Goal: Information Seeking & Learning: Learn about a topic

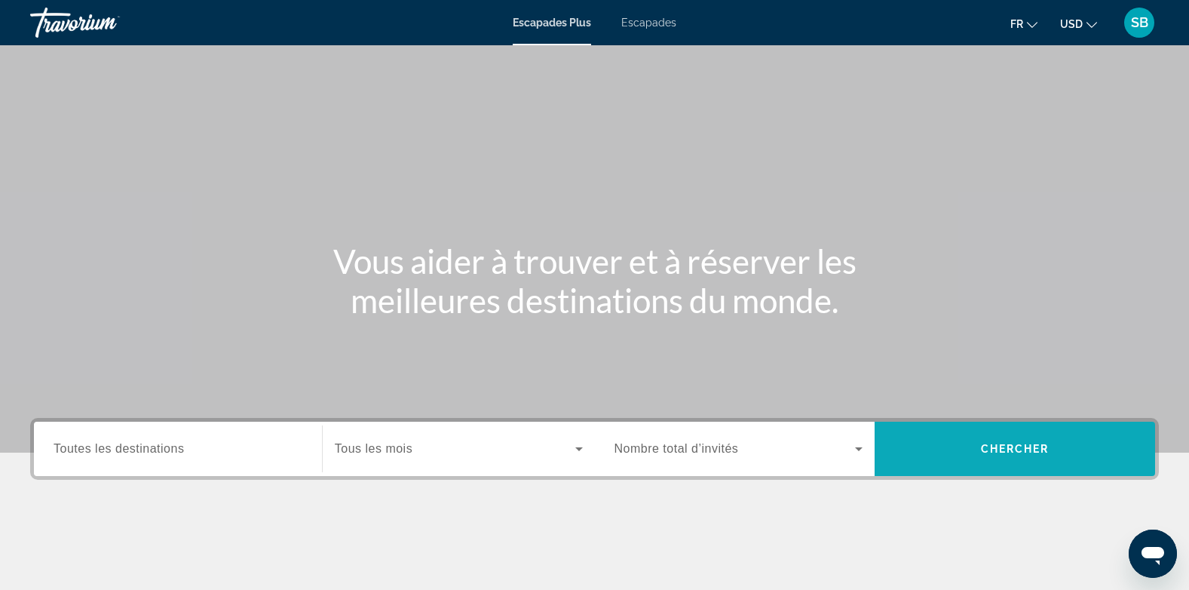
click at [973, 436] on span "Widget de recherche" at bounding box center [1015, 448] width 280 height 36
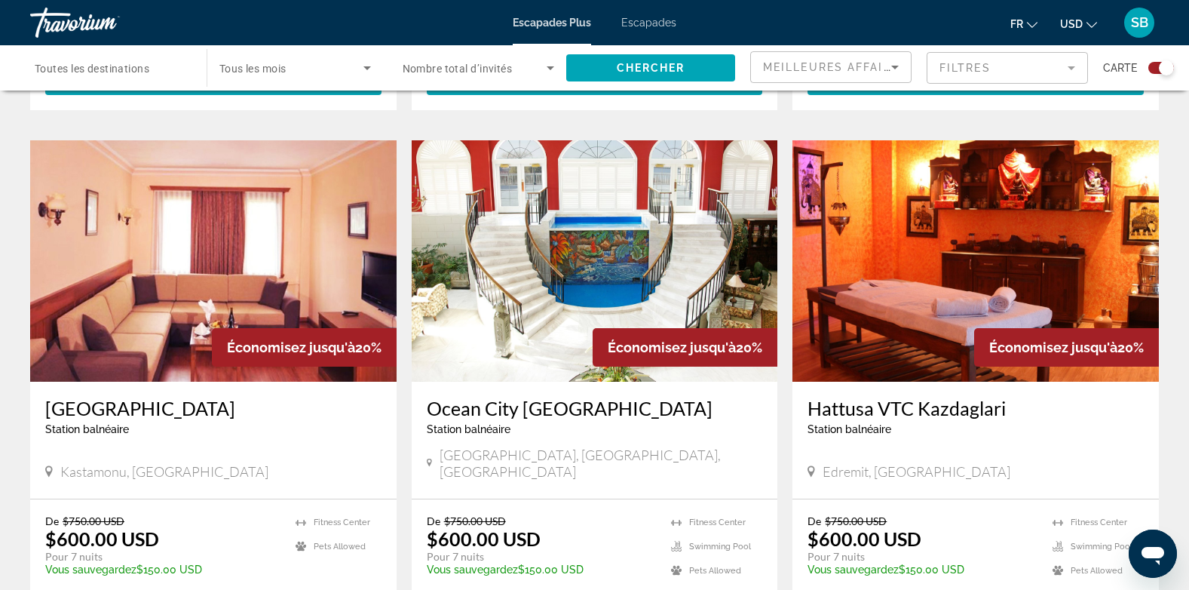
scroll to position [2198, 0]
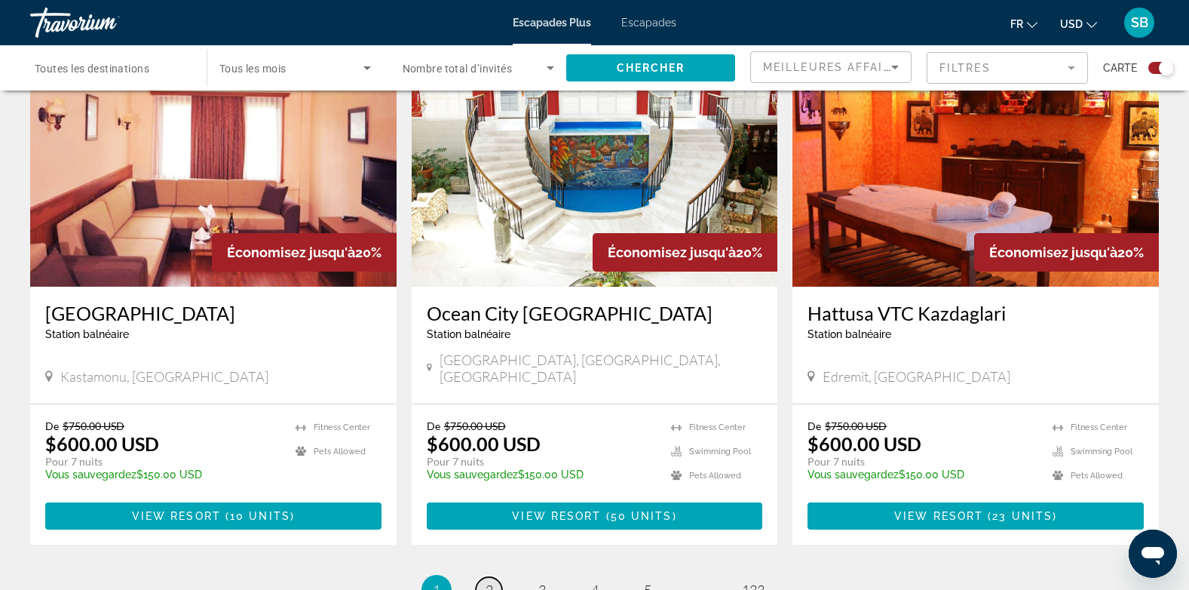
click at [486, 581] on span "2" at bounding box center [490, 589] width 8 height 17
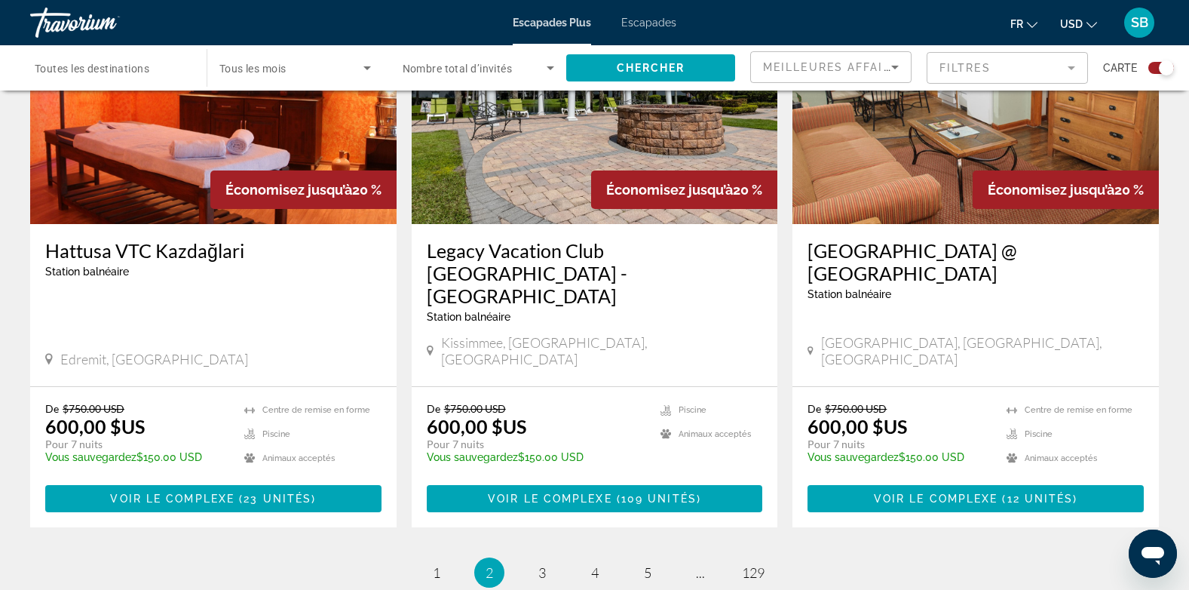
scroll to position [2299, 0]
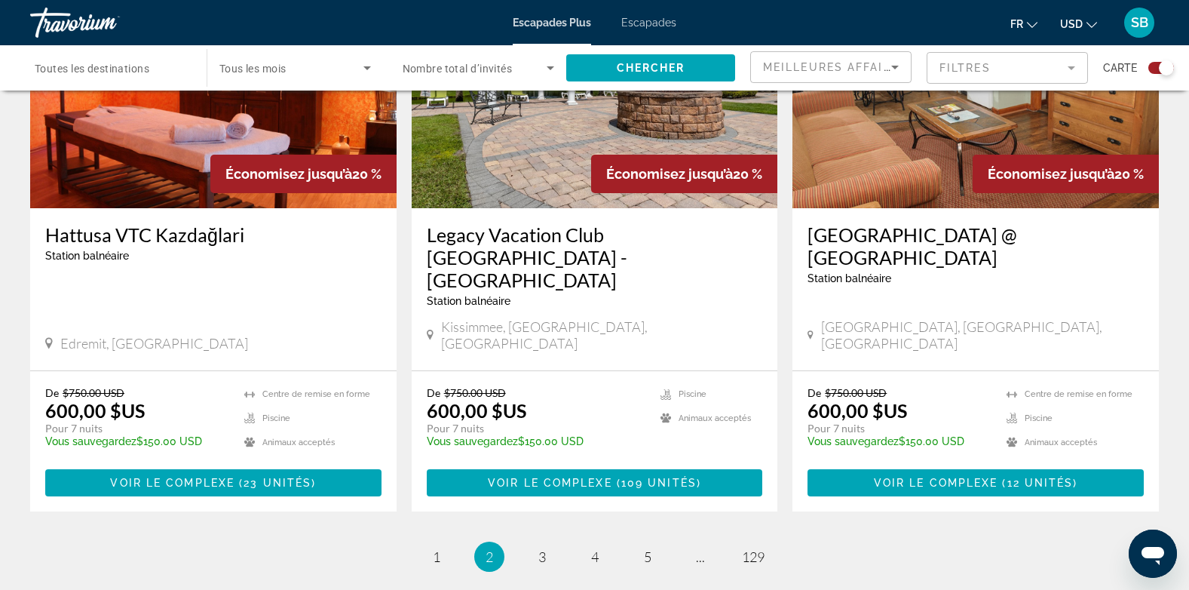
click at [544, 548] on span "3" at bounding box center [542, 556] width 8 height 17
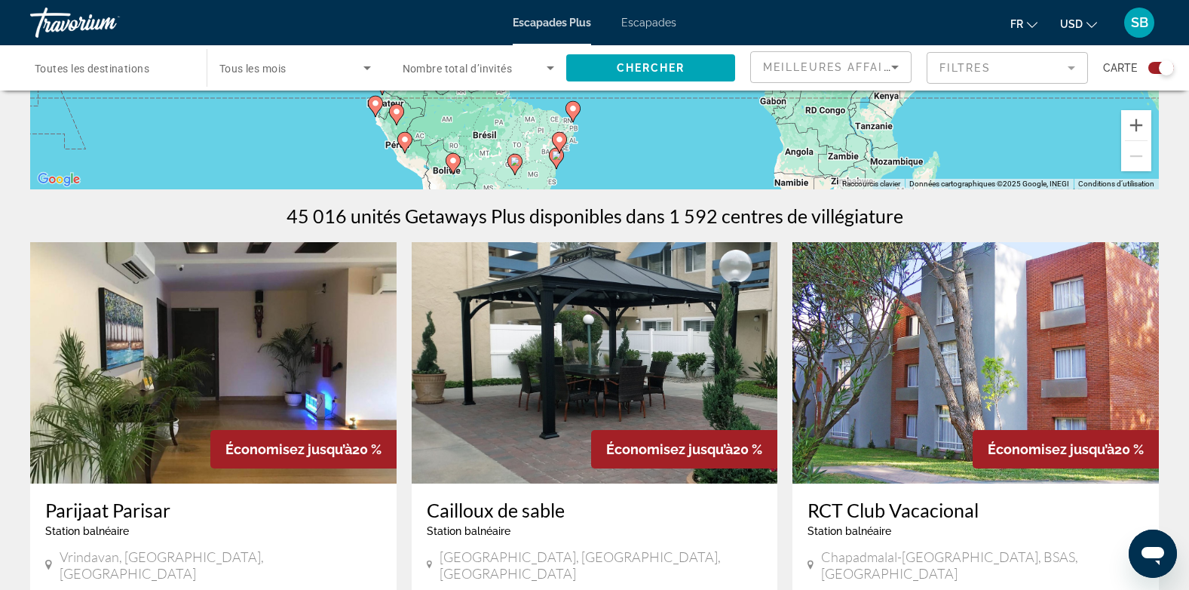
scroll to position [397, 0]
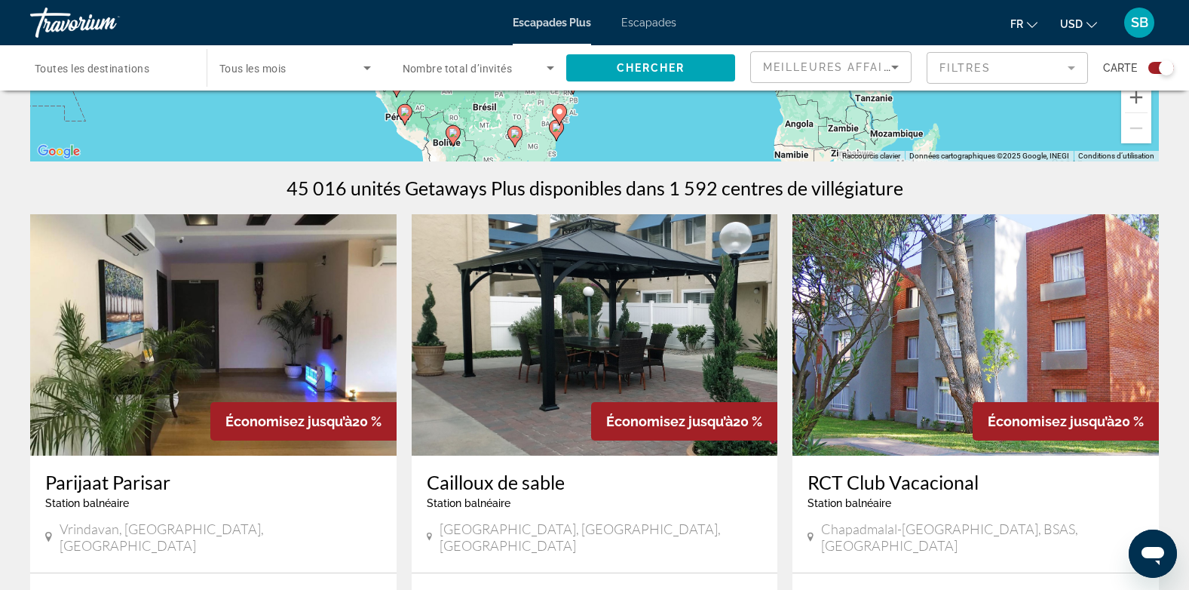
drag, startPoint x: 1185, startPoint y: 99, endPoint x: 1170, endPoint y: 114, distance: 21.3
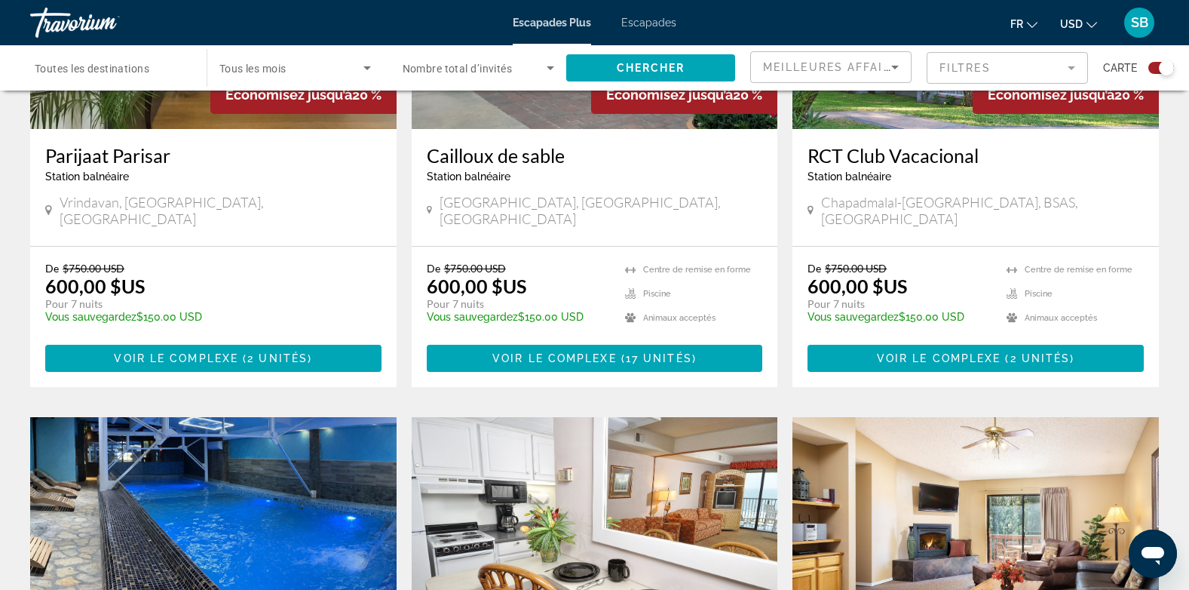
scroll to position [910, 0]
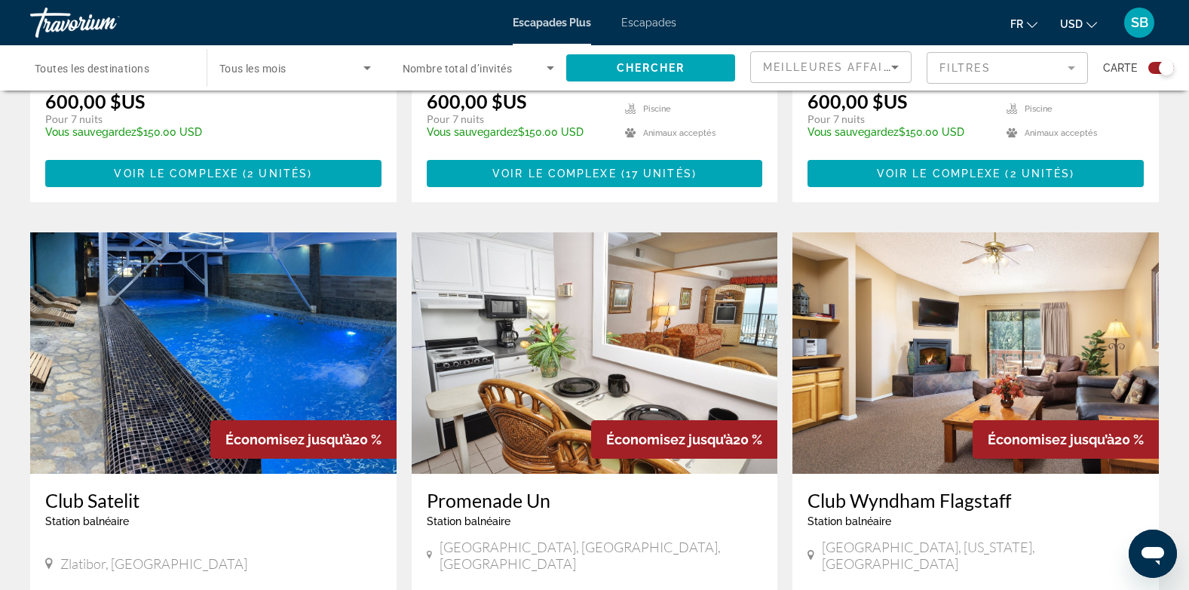
click at [1184, 195] on div "← Déplacement vers la gauche → Déplacement vers la droite ↑ Déplacement vers le…" at bounding box center [594, 547] width 1189 height 2698
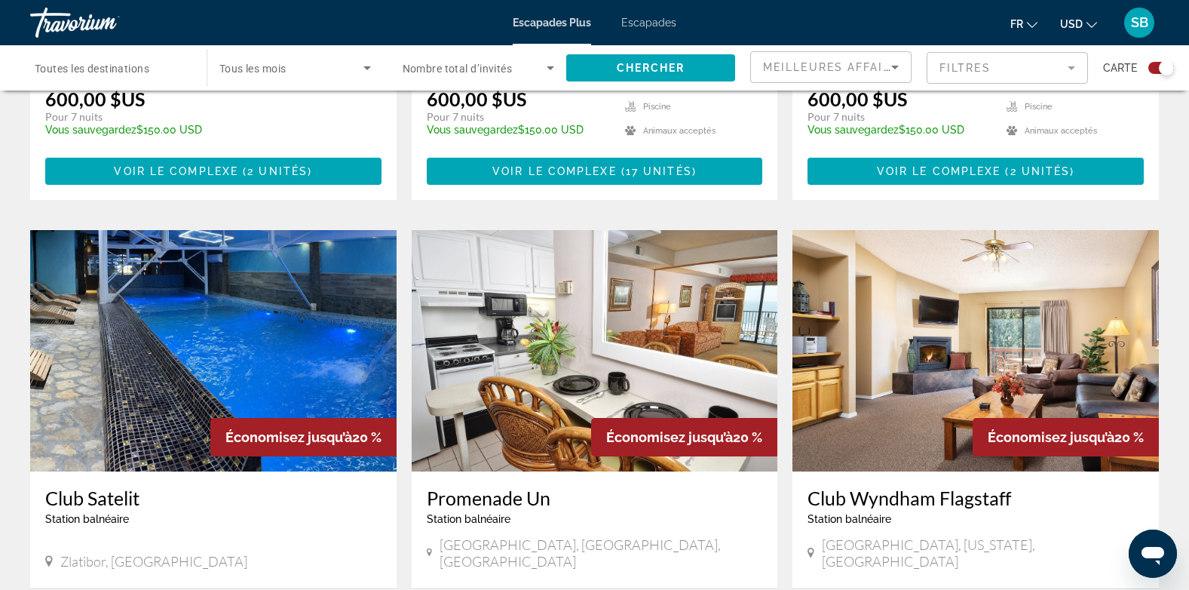
scroll to position [394, 0]
